Goal: Check status: Check status

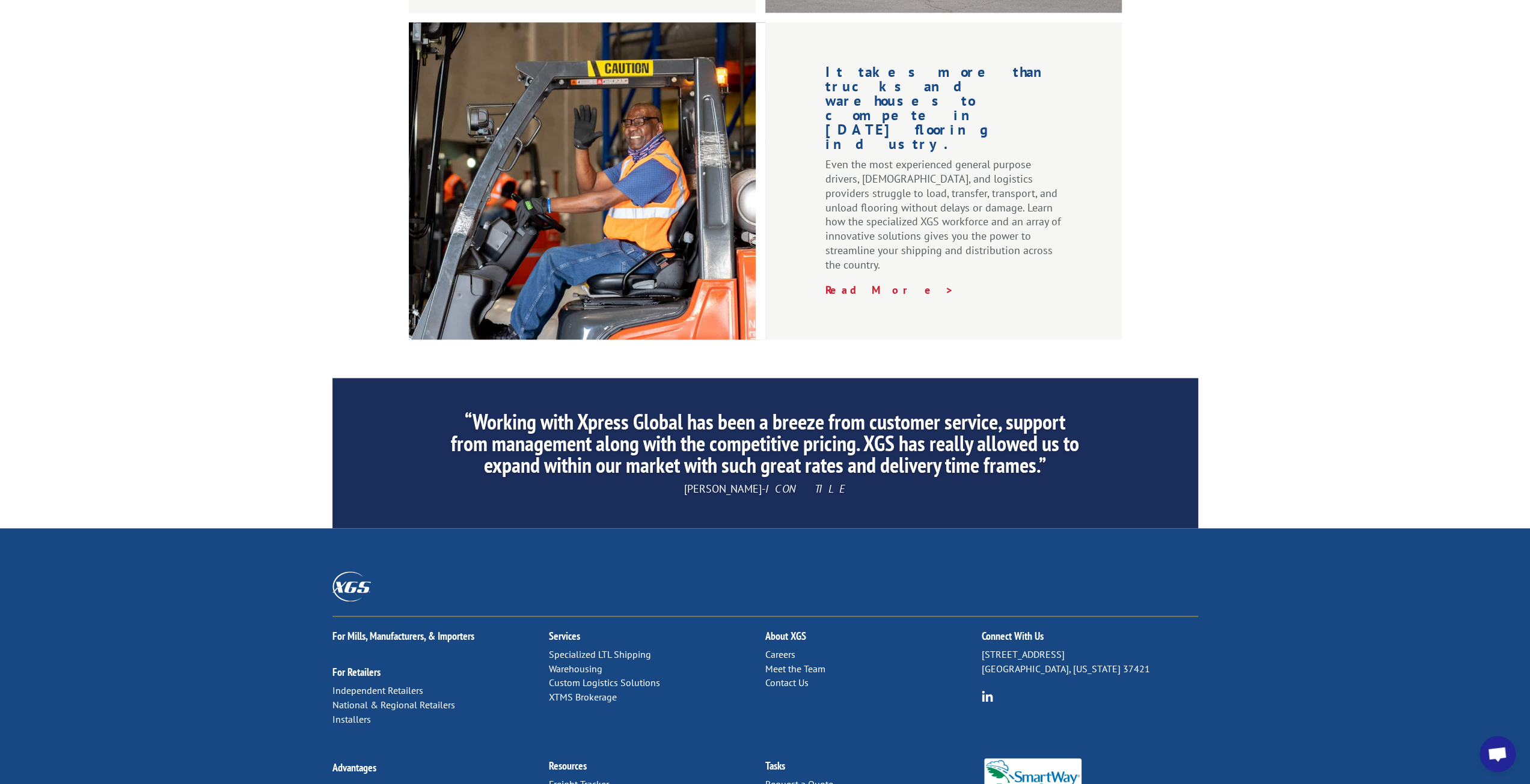
scroll to position [1594, 0]
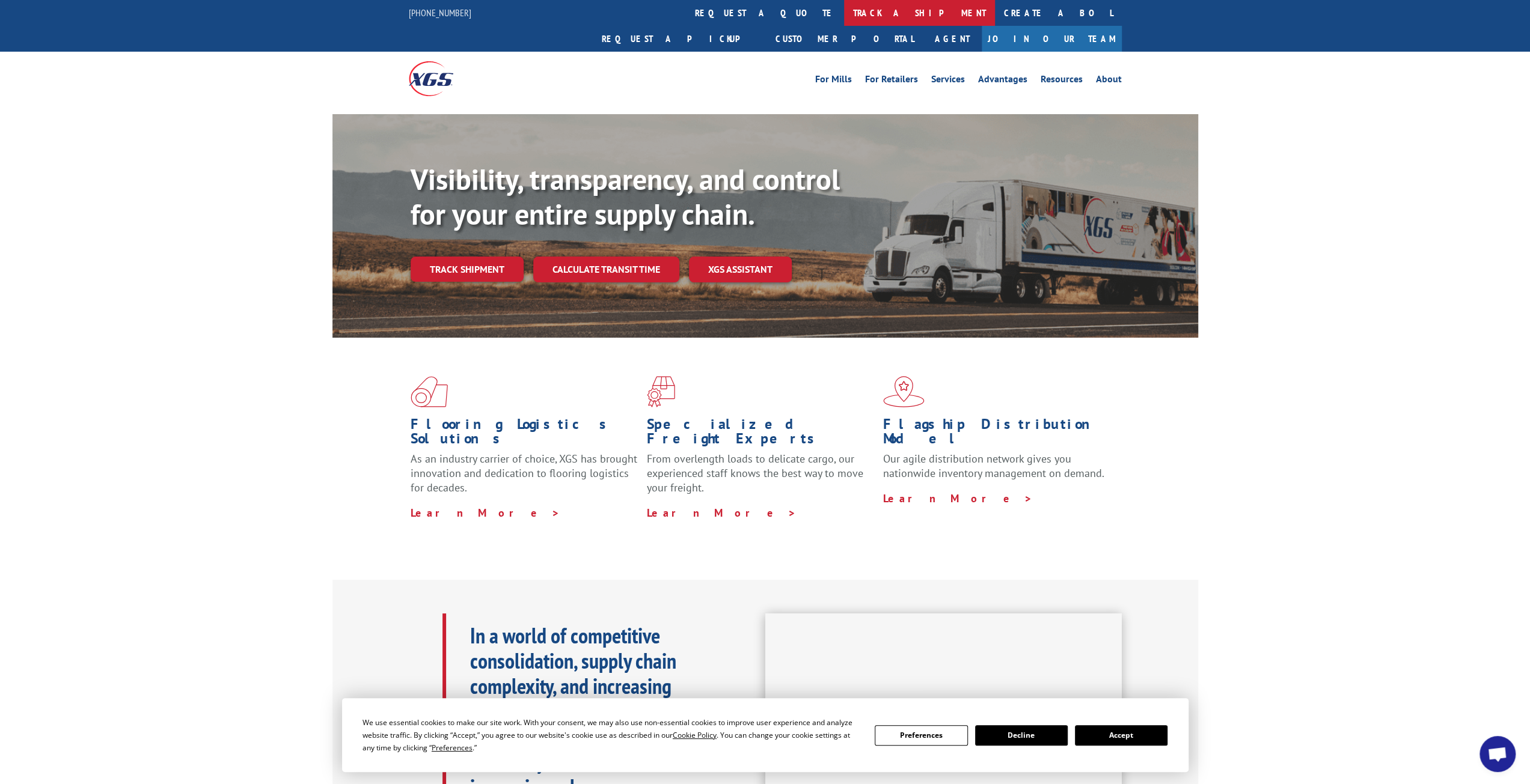
click at [845, 9] on link "track a shipment" at bounding box center [920, 13] width 151 height 26
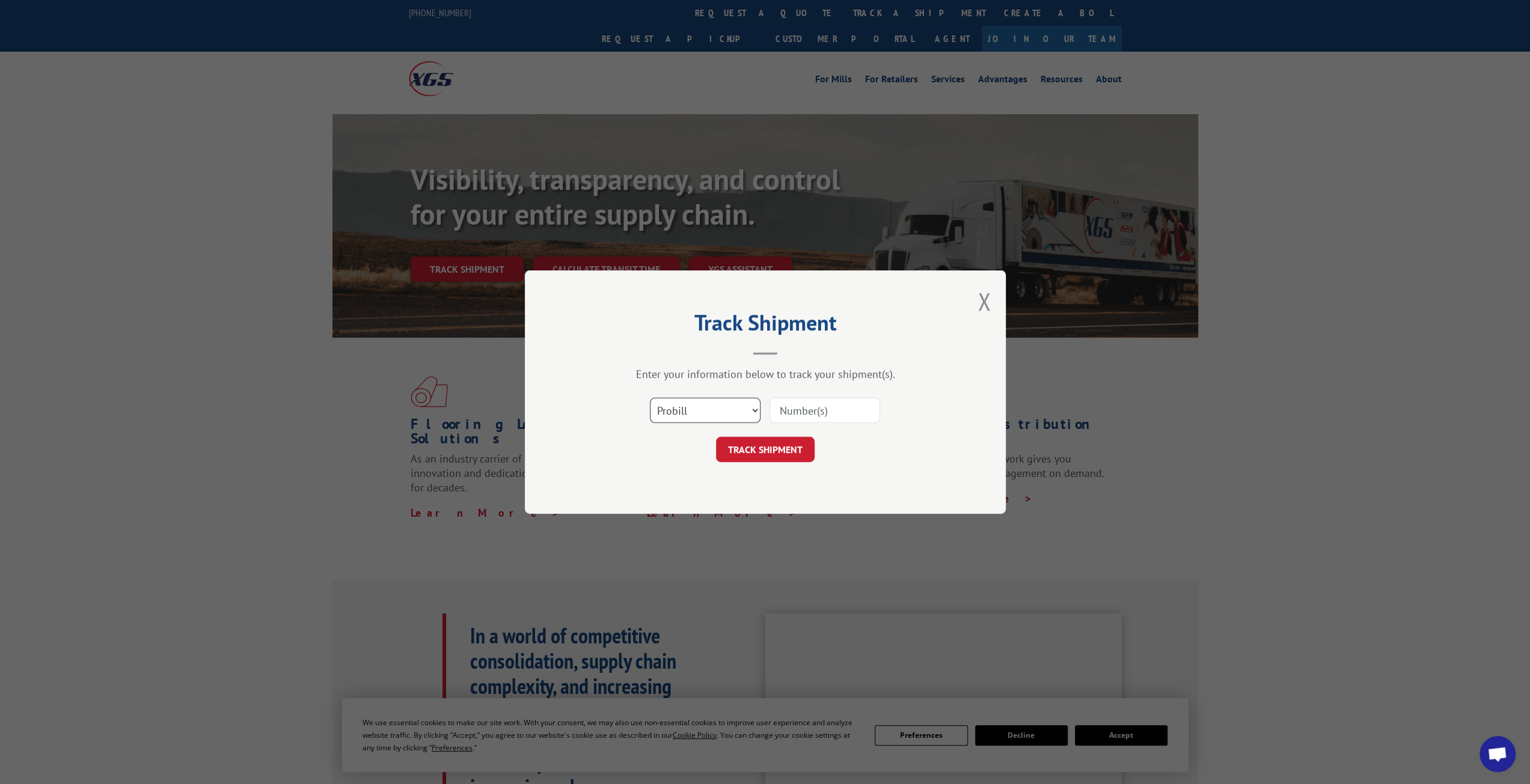
click at [746, 418] on select "Select category... Probill BOL PO" at bounding box center [705, 410] width 110 height 25
click at [650, 398] on select "Select category... Probill BOL PO" at bounding box center [705, 410] width 110 height 25
click at [711, 421] on select "Select category... Probill BOL PO" at bounding box center [705, 410] width 110 height 25
select select "probill"
click at [650, 398] on select "Select category... Probill BOL PO" at bounding box center [705, 410] width 110 height 25
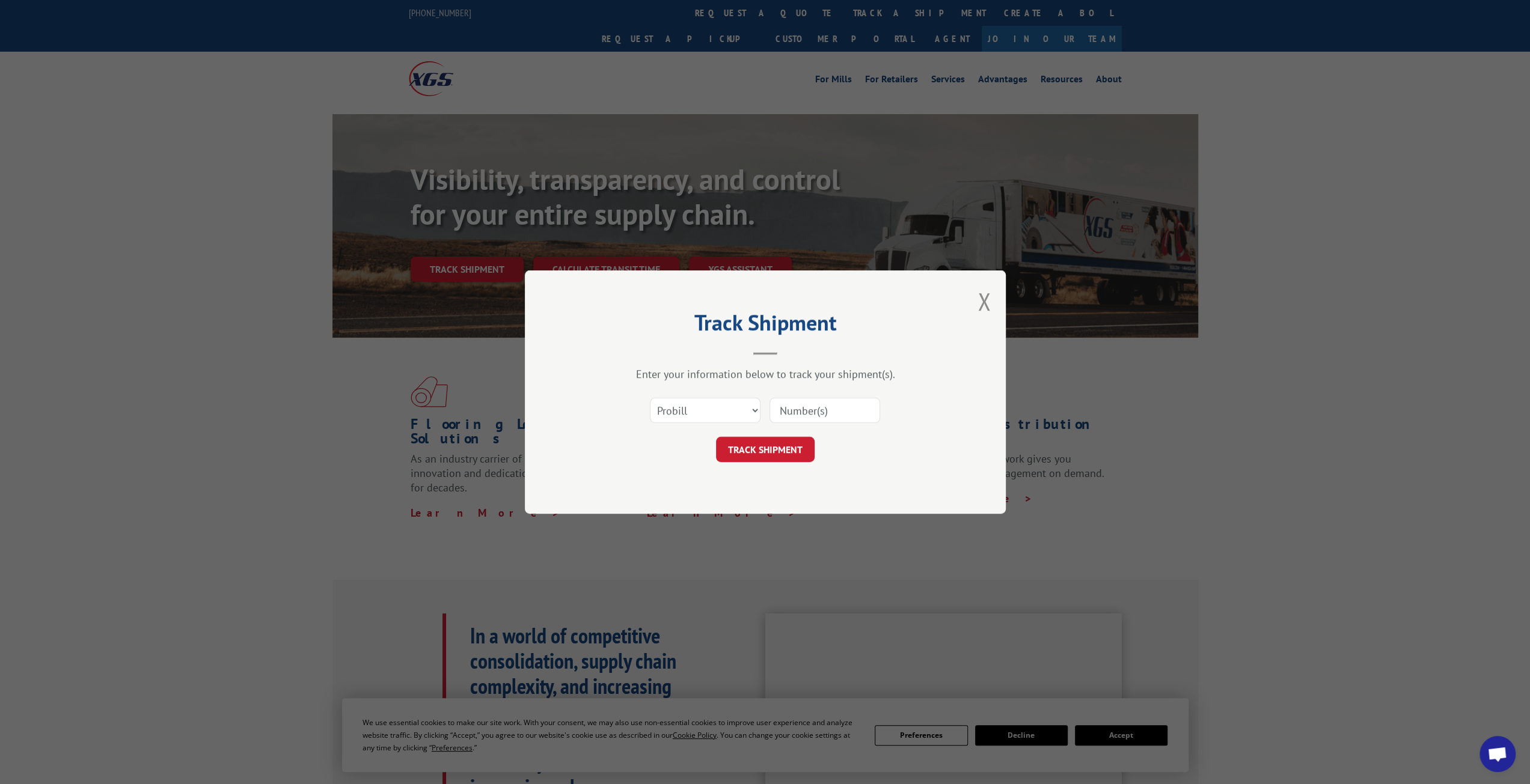
click at [794, 416] on input at bounding box center [825, 410] width 110 height 25
type input "17259008"
click at [805, 446] on button "TRACK SHIPMENT" at bounding box center [765, 449] width 98 height 25
